Goal: Complete application form

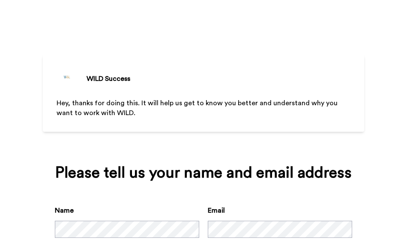
scroll to position [48, 0]
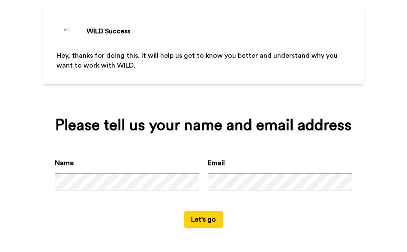
click at [197, 218] on button "Let's go" at bounding box center [203, 219] width 39 height 17
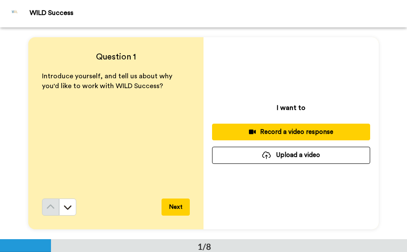
scroll to position [0, 0]
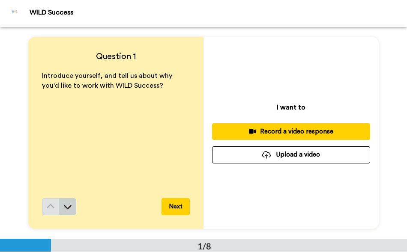
click at [63, 209] on icon at bounding box center [67, 207] width 9 height 9
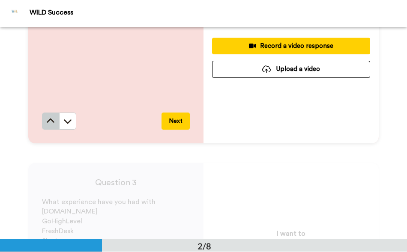
click at [52, 122] on icon at bounding box center [50, 121] width 9 height 9
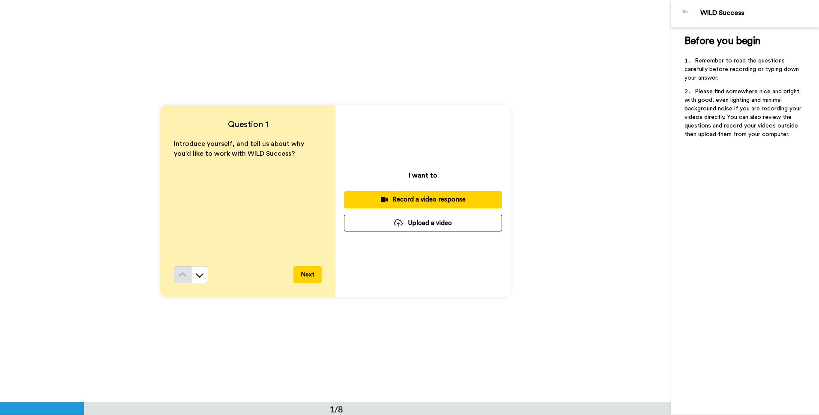
scroll to position [0, 0]
click at [195, 252] on icon at bounding box center [199, 275] width 9 height 9
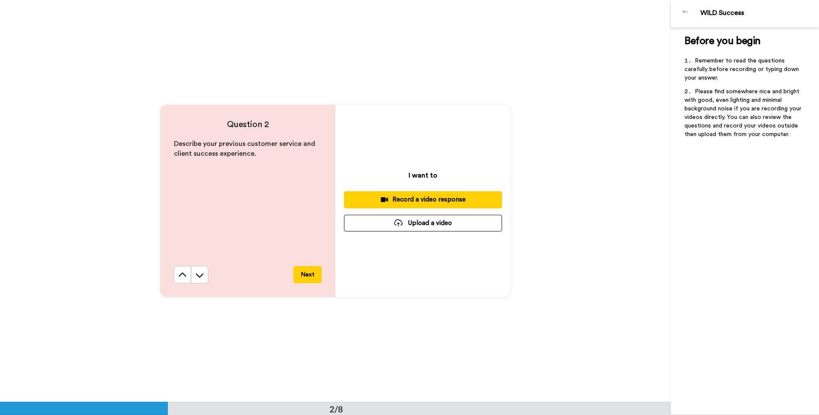
scroll to position [403, 0]
click at [195, 252] on icon at bounding box center [199, 275] width 9 height 9
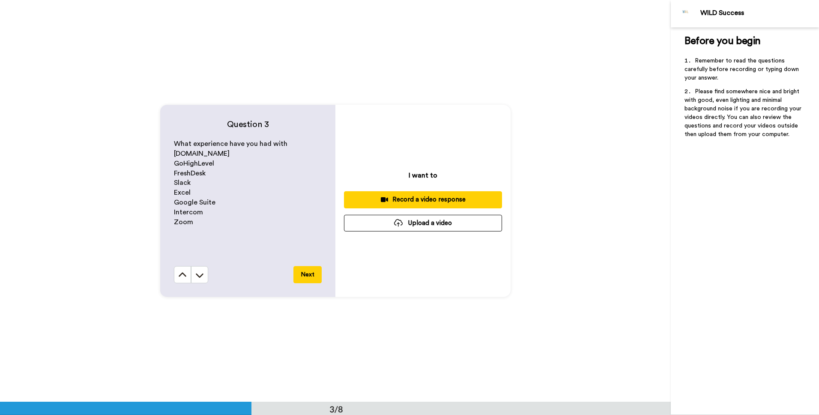
scroll to position [805, 0]
drag, startPoint x: 179, startPoint y: 272, endPoint x: 192, endPoint y: 270, distance: 13.5
click at [192, 252] on div "Next" at bounding box center [248, 274] width 148 height 17
click at [192, 252] on button at bounding box center [199, 274] width 17 height 17
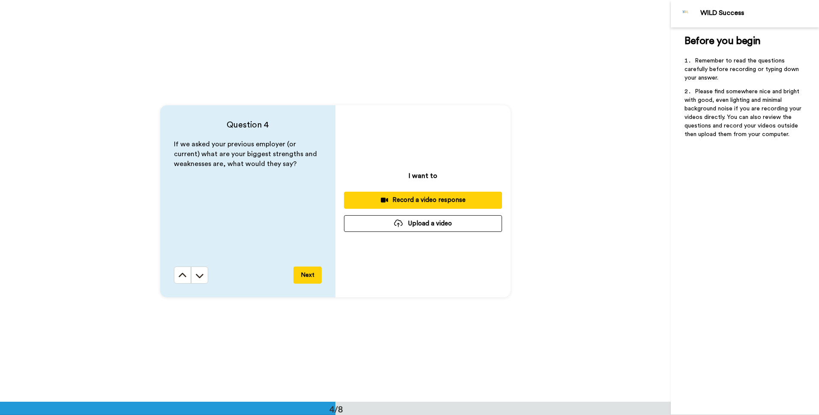
scroll to position [1207, 0]
click at [192, 252] on button at bounding box center [199, 274] width 17 height 17
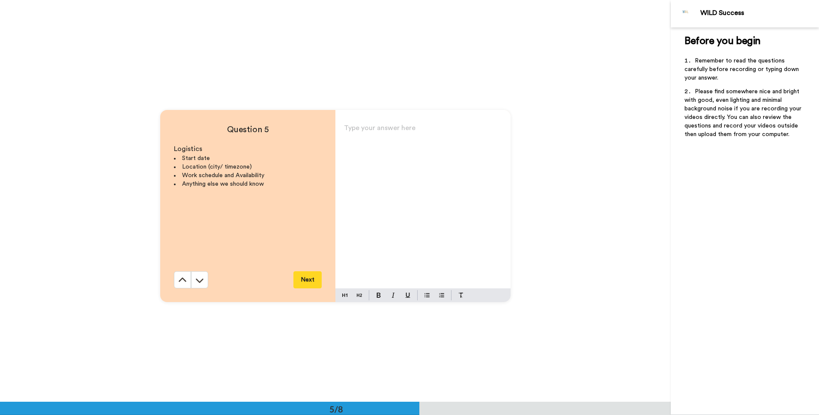
scroll to position [1609, 0]
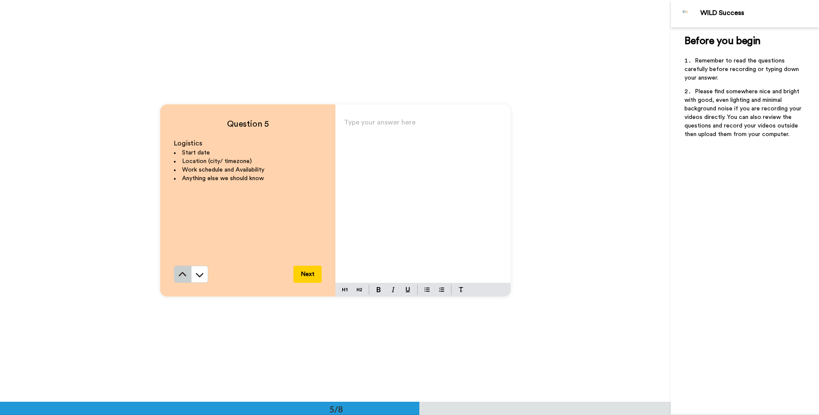
click at [180, 252] on icon at bounding box center [182, 275] width 9 height 9
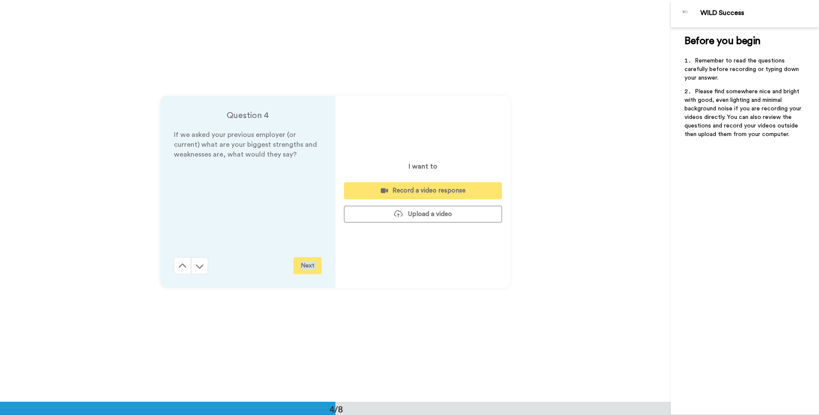
click at [180, 252] on div "Question 4 If we asked your previous employer (or current) what are your bigges…" at bounding box center [335, 192] width 671 height 402
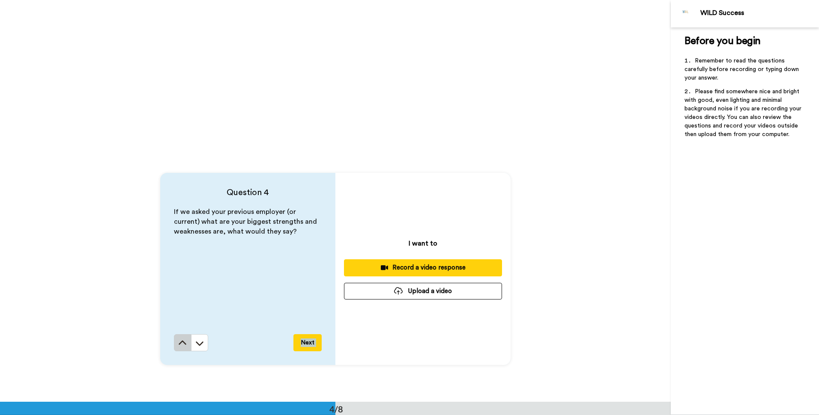
click at [180, 252] on icon at bounding box center [182, 343] width 9 height 9
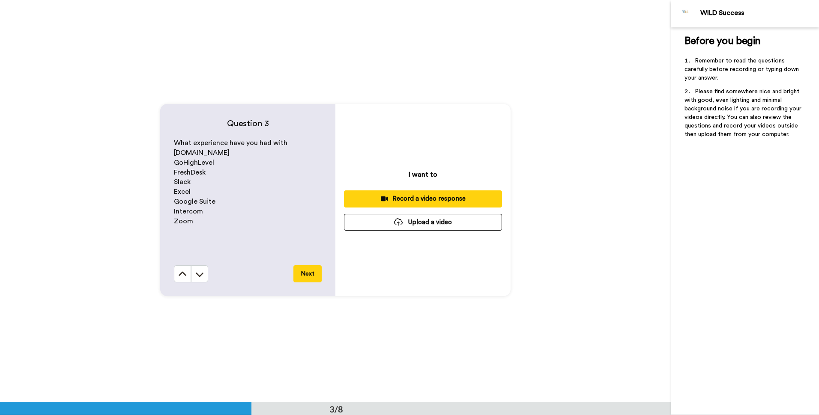
click at [180, 252] on icon at bounding box center [182, 274] width 9 height 9
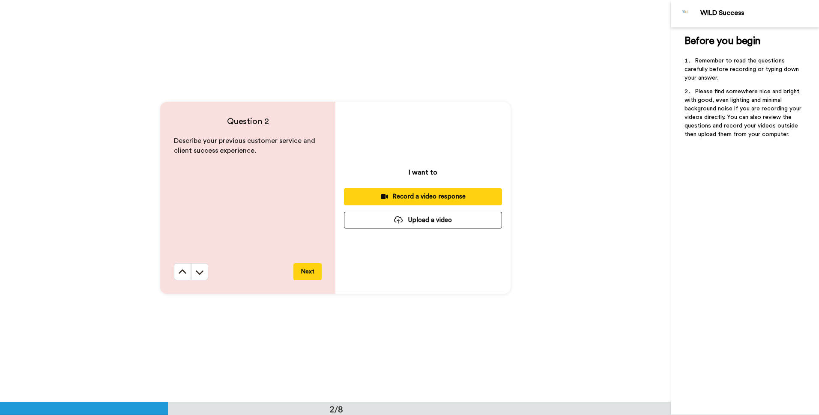
scroll to position [403, 0]
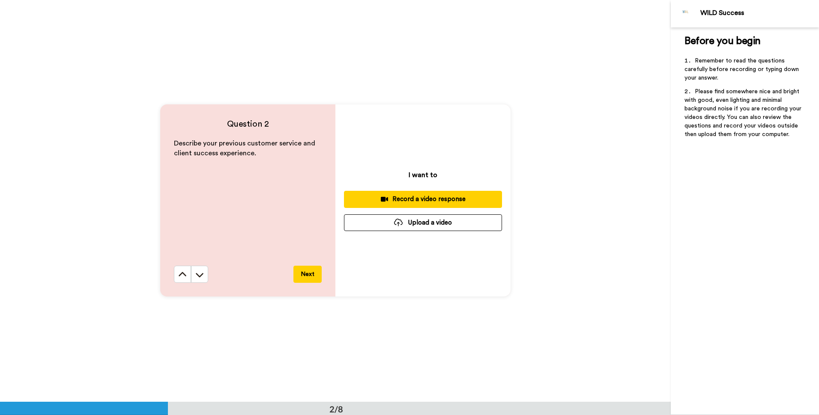
click at [180, 252] on icon at bounding box center [182, 275] width 9 height 9
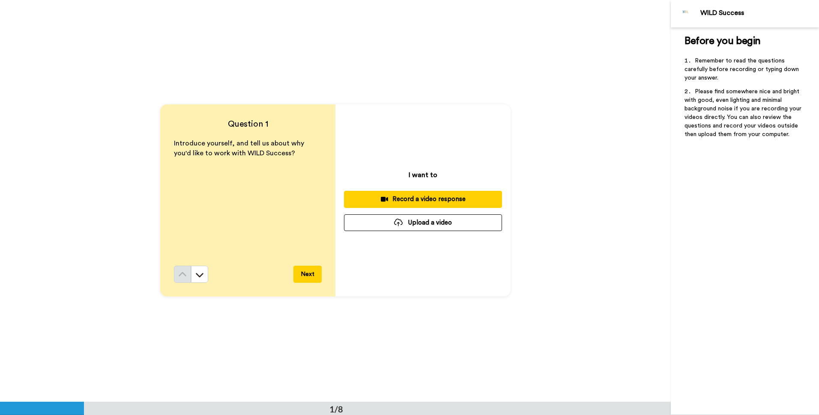
scroll to position [0, 0]
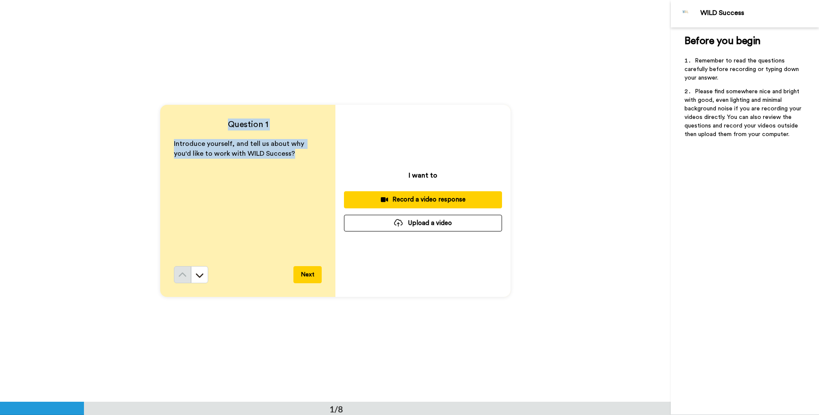
drag, startPoint x: 279, startPoint y: 157, endPoint x: 165, endPoint y: 128, distance: 117.7
click at [165, 128] on div "Question 1 Introduce yourself, and tell us about why you'd like to work with WI…" at bounding box center [247, 201] width 175 height 192
drag, startPoint x: 165, startPoint y: 128, endPoint x: 188, endPoint y: 142, distance: 27.7
copy div "Question 1 Introduce yourself, and tell us about why you'd like to work with WI…"
click at [348, 118] on div "I want to Record a video response Upload a video" at bounding box center [422, 201] width 175 height 192
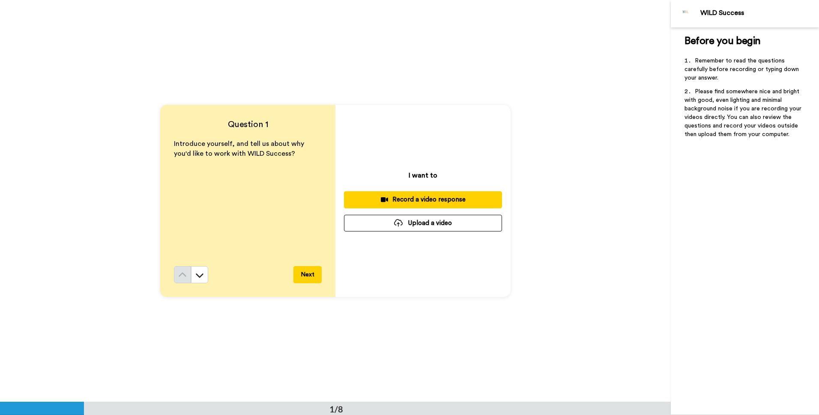
click at [406, 197] on div "Record a video response" at bounding box center [423, 199] width 144 height 9
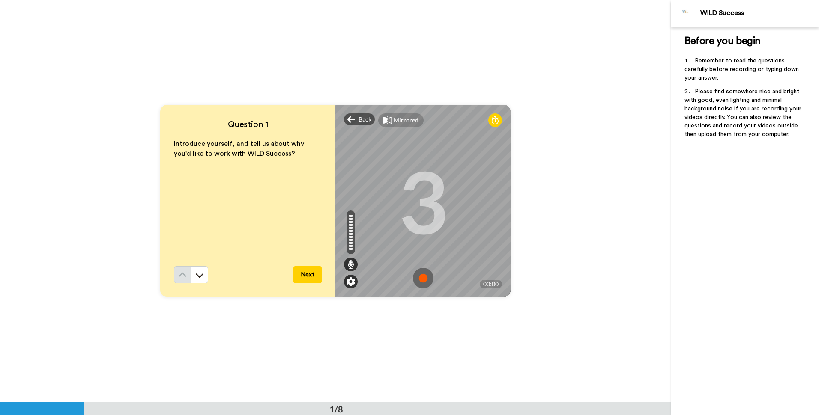
click at [351, 252] on div at bounding box center [351, 282] width 14 height 14
click at [406, 213] on icon at bounding box center [422, 205] width 21 height 21
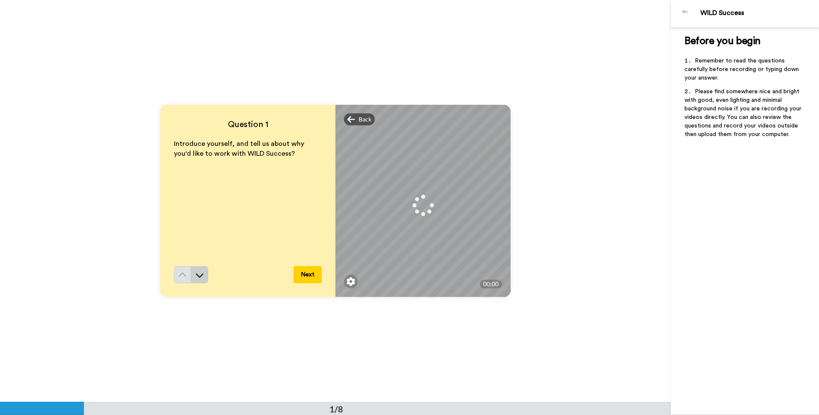
click at [199, 252] on icon at bounding box center [199, 275] width 9 height 9
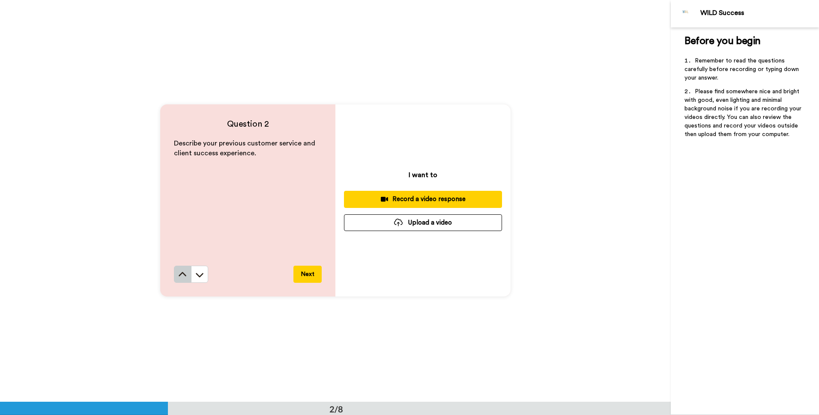
click at [178, 252] on icon at bounding box center [182, 275] width 9 height 9
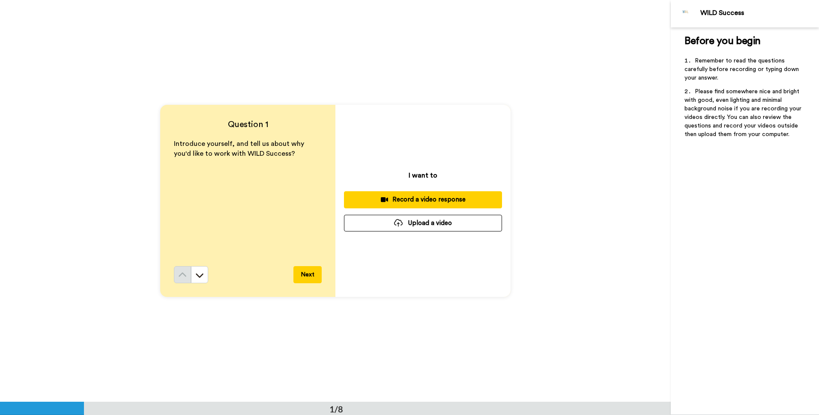
click at [406, 203] on div "Record a video response" at bounding box center [423, 199] width 144 height 9
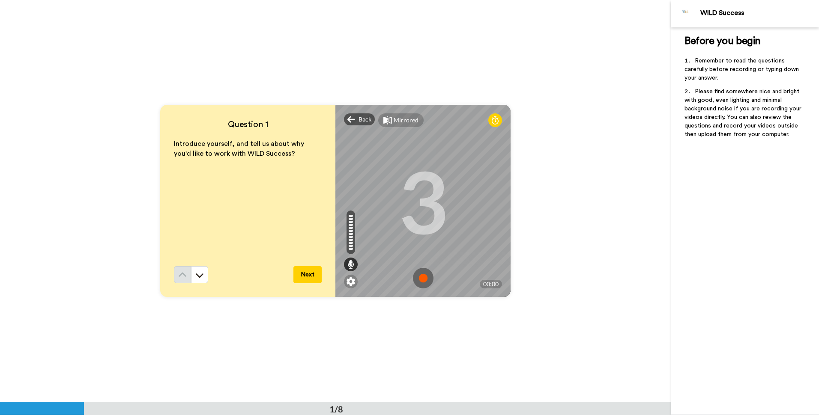
click at [406, 252] on img at bounding box center [423, 278] width 21 height 21
